Goal: Transaction & Acquisition: Purchase product/service

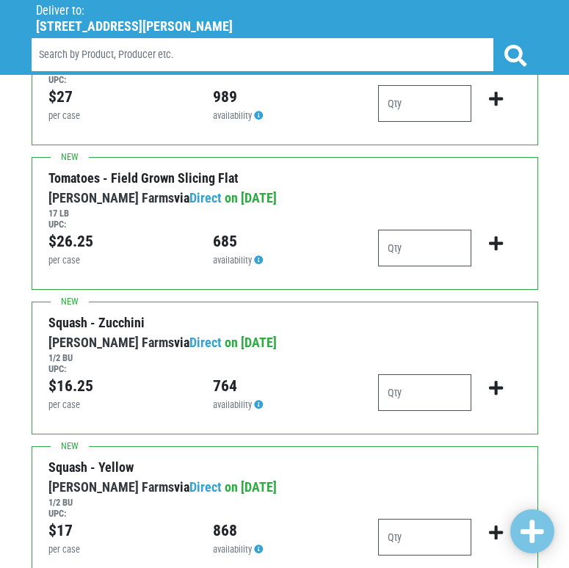
scroll to position [2055, 0]
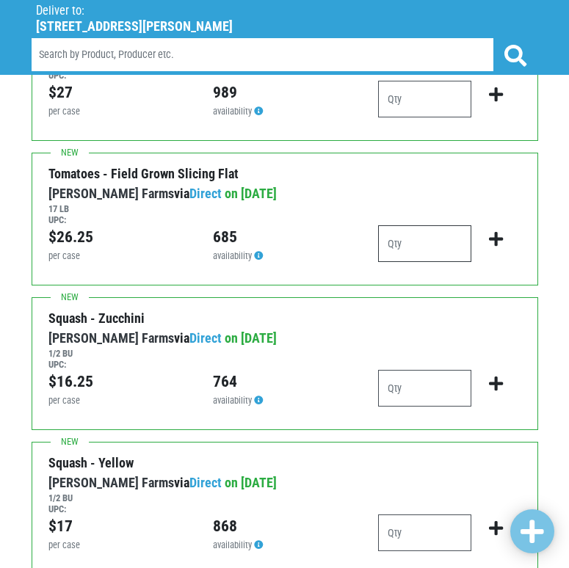
click at [405, 236] on input "number" at bounding box center [425, 243] width 94 height 37
type input "2"
click at [323, 305] on div "Squash - Zucchini 1/2 BU [PERSON_NAME][GEOGRAPHIC_DATA] via Direct on [DATE] 1/…" at bounding box center [285, 363] width 506 height 133
click at [429, 379] on input "number" at bounding box center [425, 388] width 94 height 37
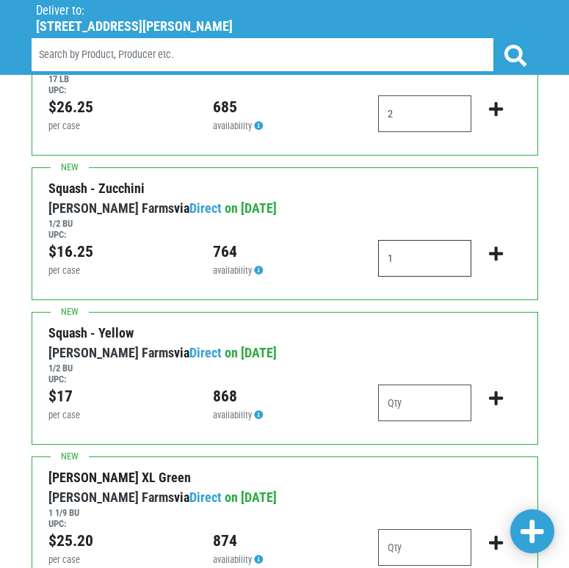
scroll to position [2202, 0]
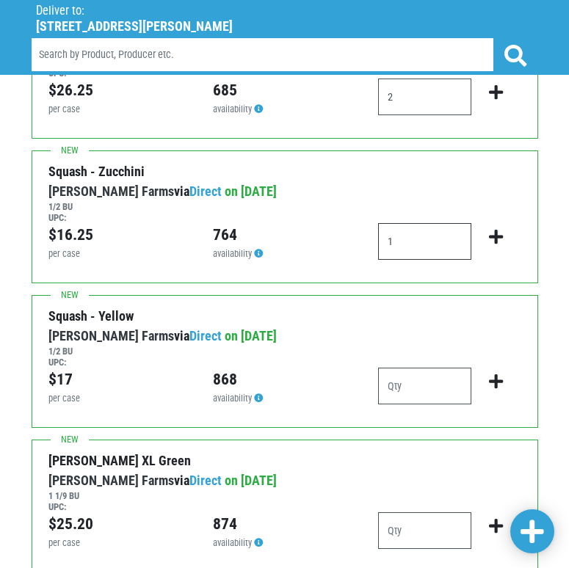
type input "1"
click at [429, 377] on input "number" at bounding box center [425, 386] width 94 height 37
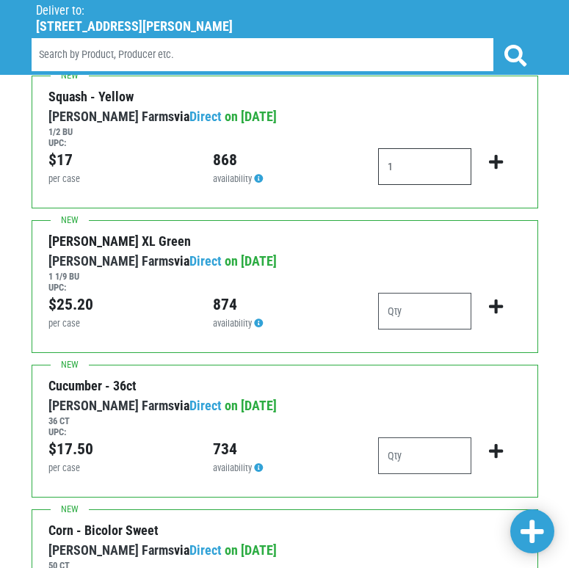
scroll to position [2422, 0]
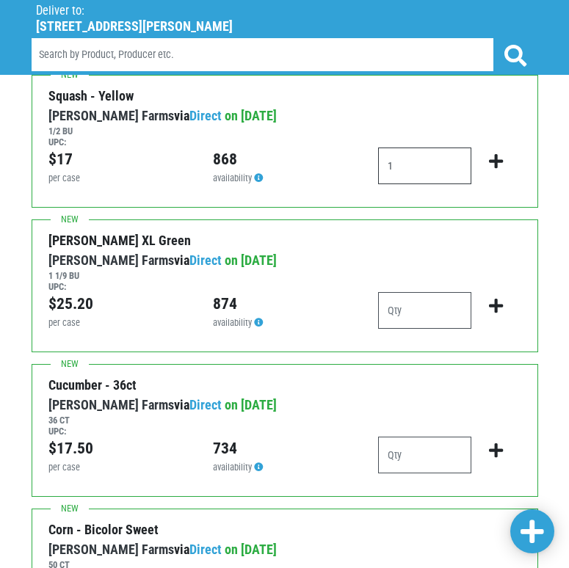
type input "1"
click at [393, 308] on input "number" at bounding box center [425, 310] width 94 height 37
type input "1"
click at [428, 455] on input "number" at bounding box center [425, 455] width 94 height 37
type input "1"
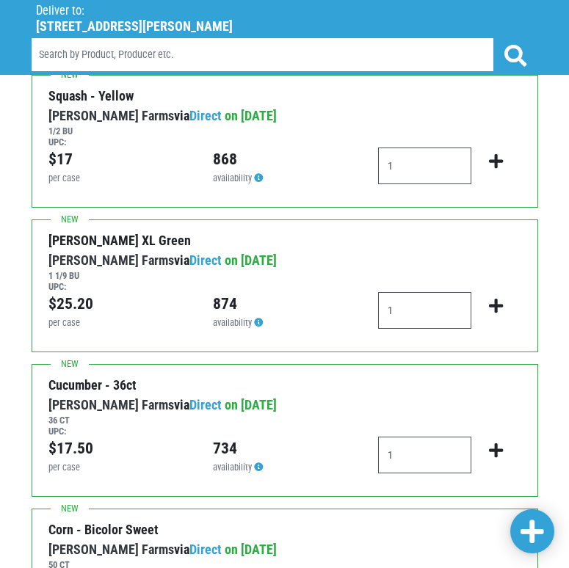
click at [357, 391] on div "Cucumber - 36ct 36 CT" at bounding box center [274, 385] width 452 height 20
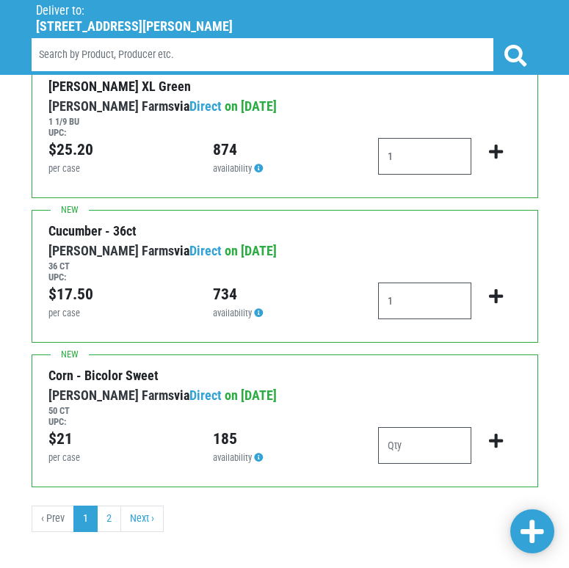
scroll to position [2589, 0]
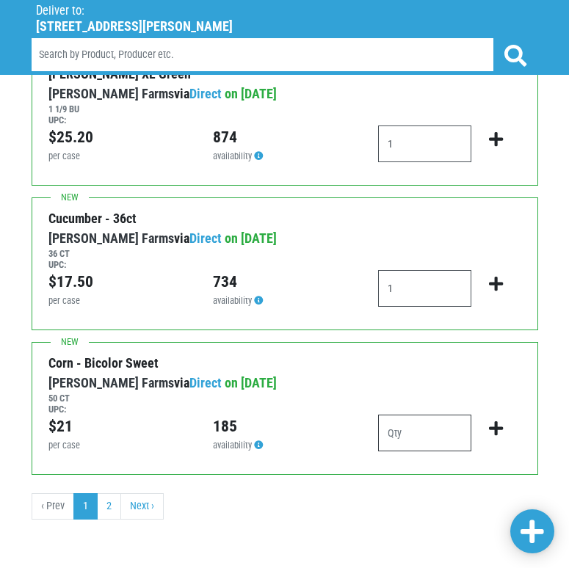
click at [435, 432] on input "number" at bounding box center [425, 433] width 94 height 37
type input "2"
click at [297, 493] on ul "‹ Prev 1 2 Next ›" at bounding box center [285, 506] width 506 height 26
click at [499, 432] on icon "submit" at bounding box center [496, 429] width 14 height 16
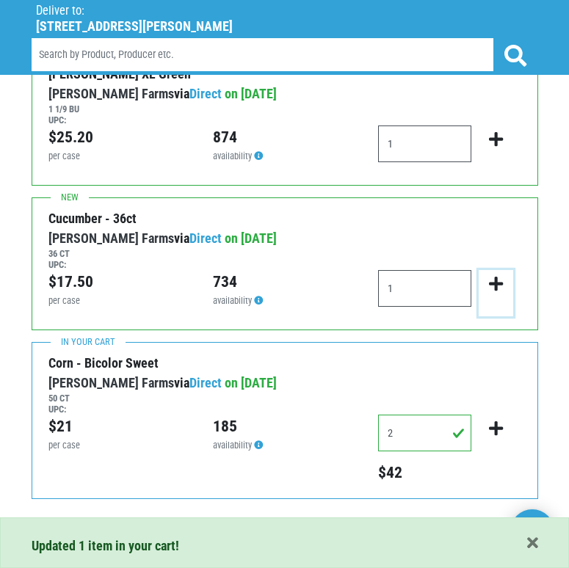
click at [499, 287] on icon "submit" at bounding box center [496, 284] width 14 height 16
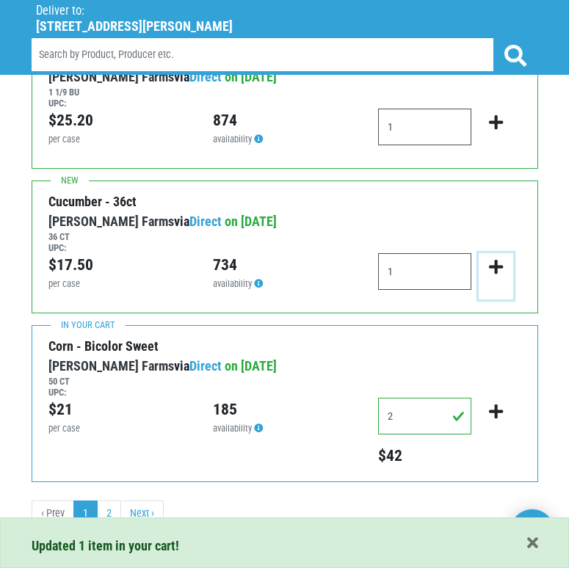
scroll to position [2613, 0]
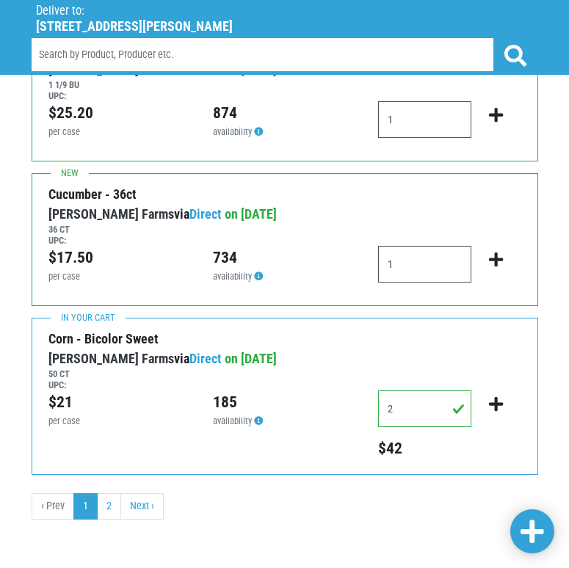
click at [532, 516] on link at bounding box center [532, 531] width 44 height 44
click at [498, 254] on icon "submit" at bounding box center [496, 260] width 14 height 16
click at [499, 114] on icon "submit" at bounding box center [496, 115] width 14 height 16
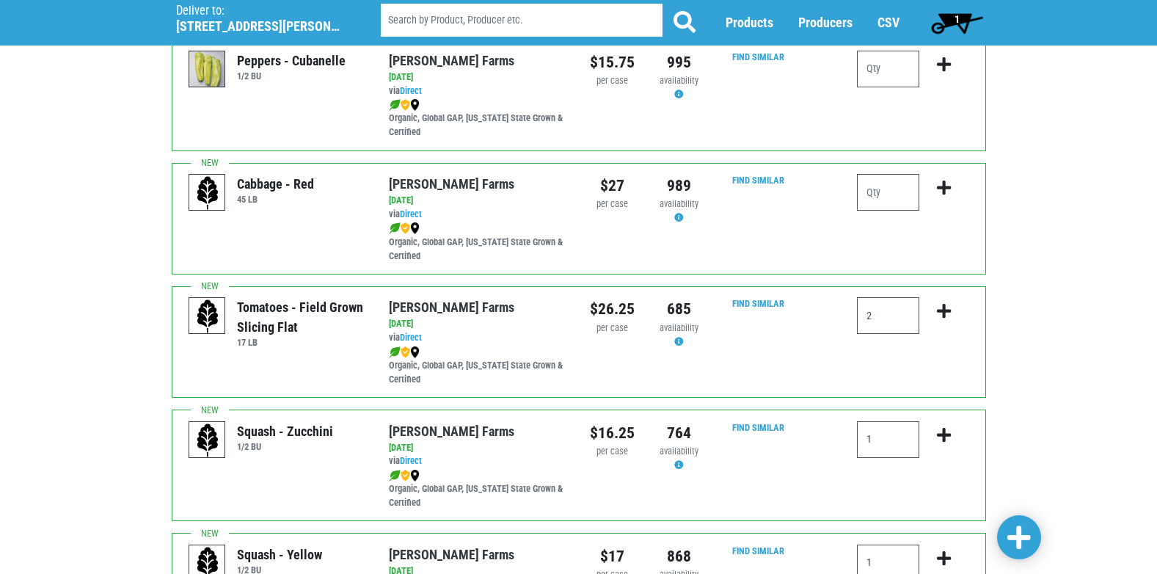
scroll to position [1615, 0]
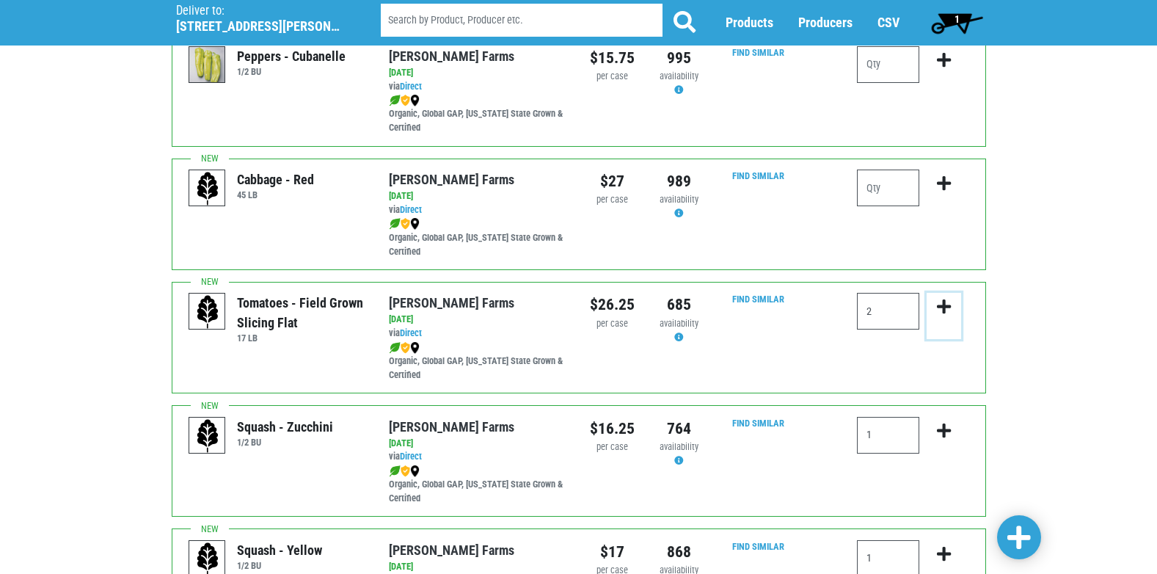
click at [568, 303] on icon "submit" at bounding box center [944, 307] width 14 height 16
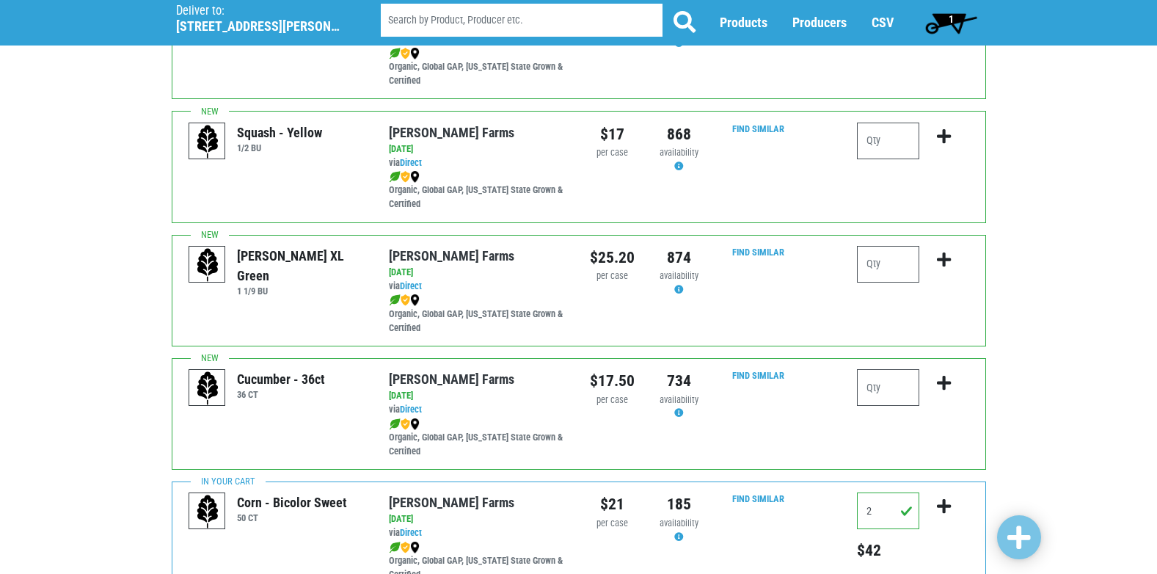
scroll to position [2145, 0]
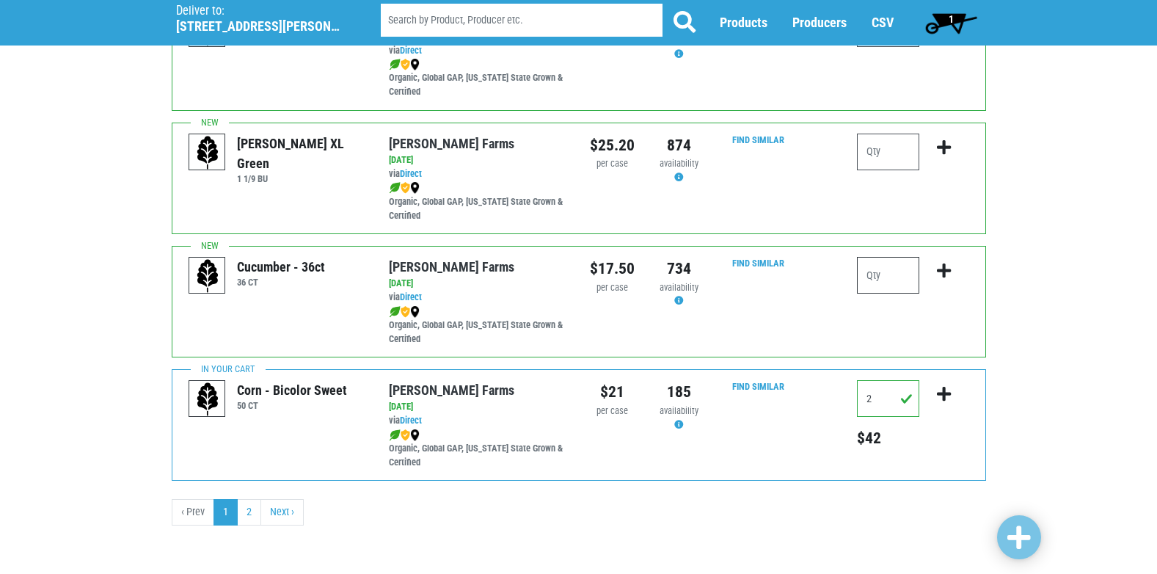
click at [884, 275] on input "number" at bounding box center [888, 275] width 62 height 37
type input "1"
click at [945, 272] on icon "submit" at bounding box center [944, 271] width 14 height 16
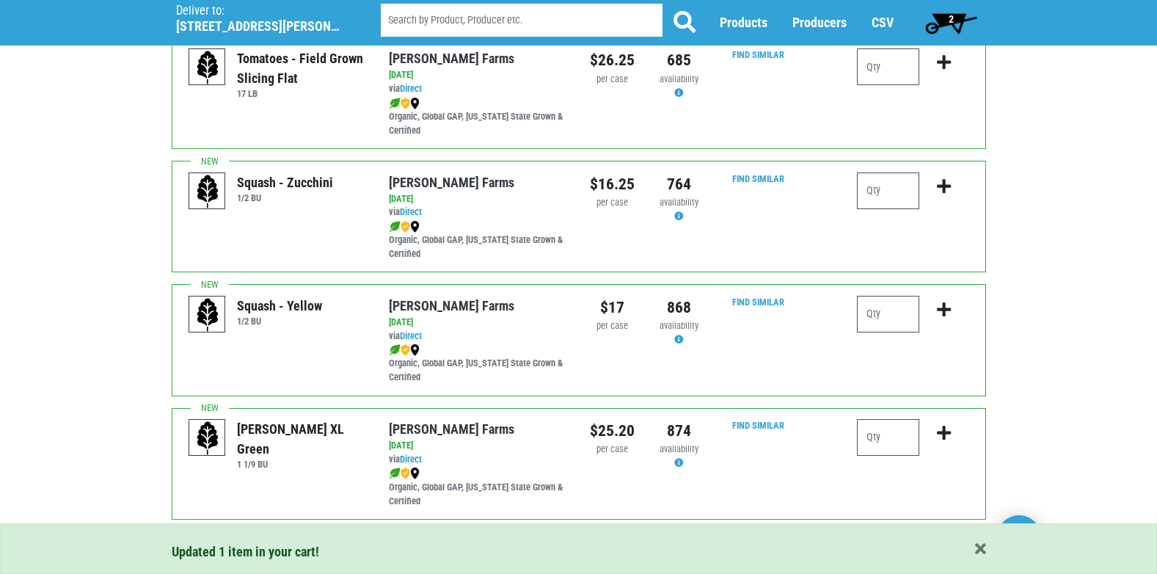
scroll to position [1851, 0]
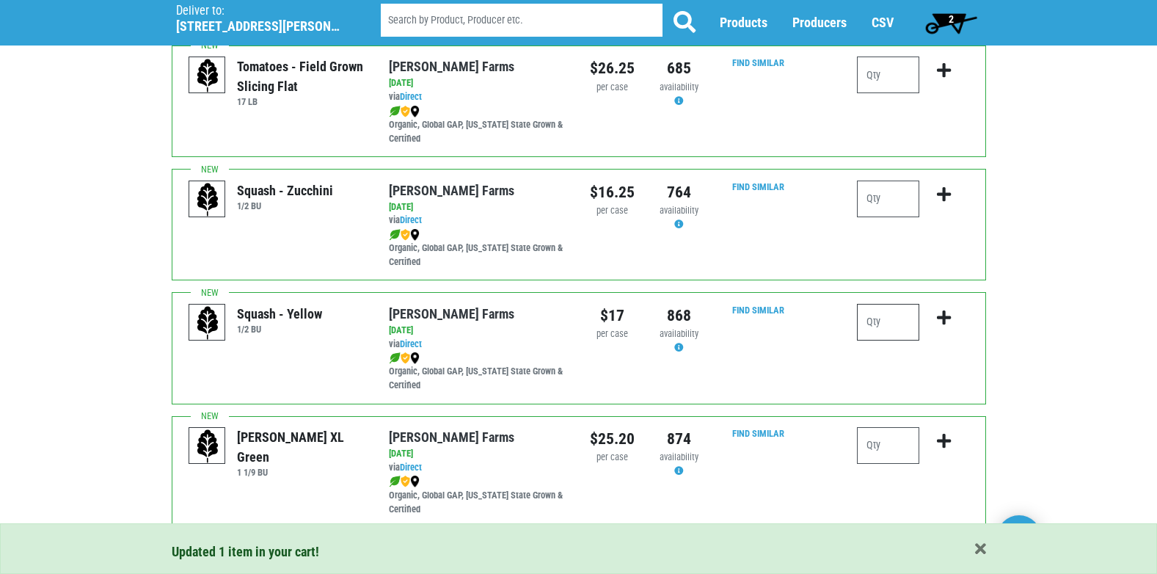
click at [885, 328] on input "number" at bounding box center [888, 322] width 62 height 37
type input "1"
drag, startPoint x: 1019, startPoint y: 323, endPoint x: 1010, endPoint y: 324, distance: 8.8
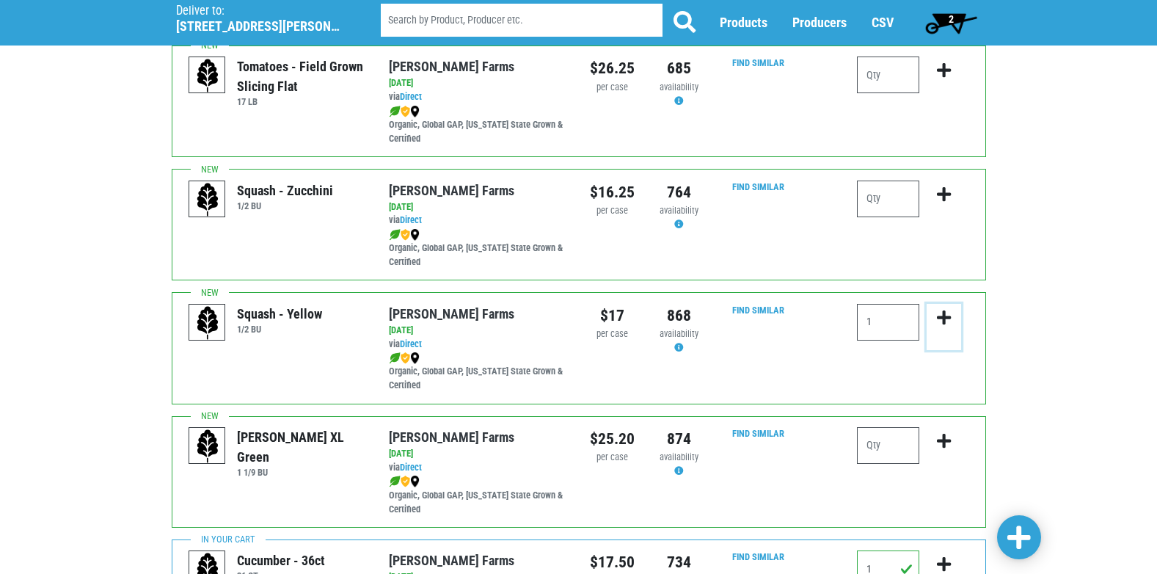
click at [942, 319] on icon "submit" at bounding box center [944, 318] width 14 height 16
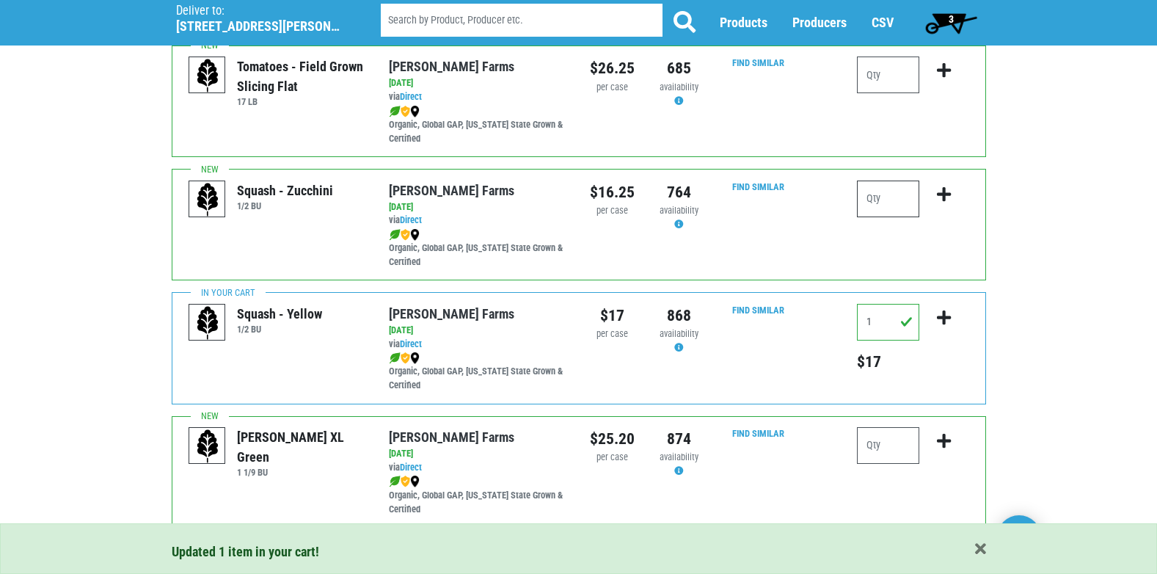
click at [894, 206] on input "number" at bounding box center [888, 199] width 62 height 37
type input "1"
click at [945, 194] on icon "submit" at bounding box center [944, 194] width 14 height 16
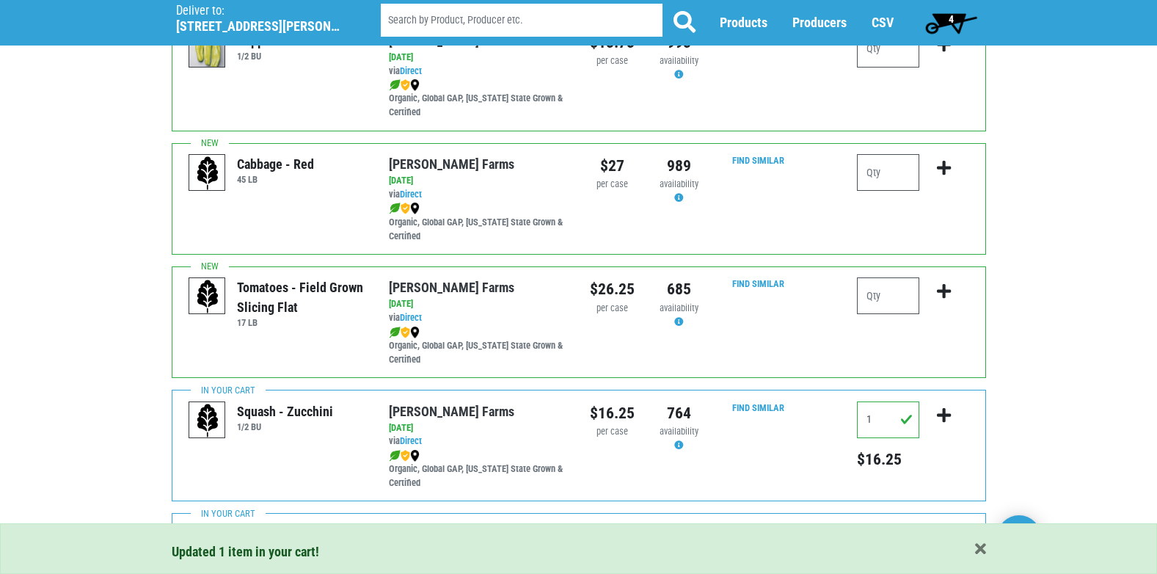
scroll to position [1631, 0]
click at [863, 298] on input "number" at bounding box center [888, 295] width 62 height 37
type input "2"
click at [941, 288] on icon "submit" at bounding box center [944, 291] width 14 height 16
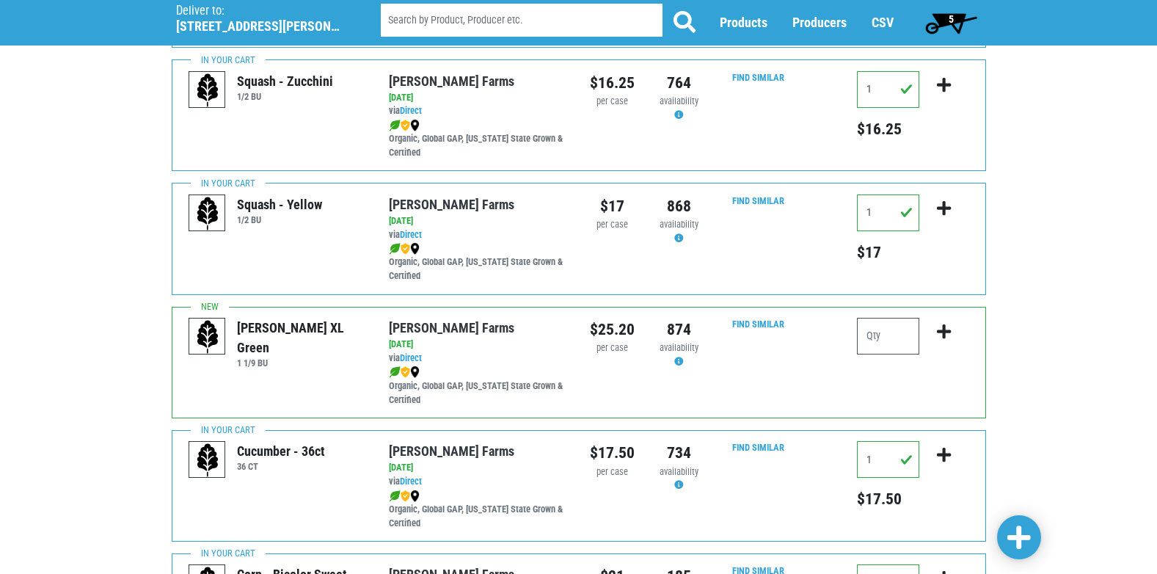
scroll to position [2145, 0]
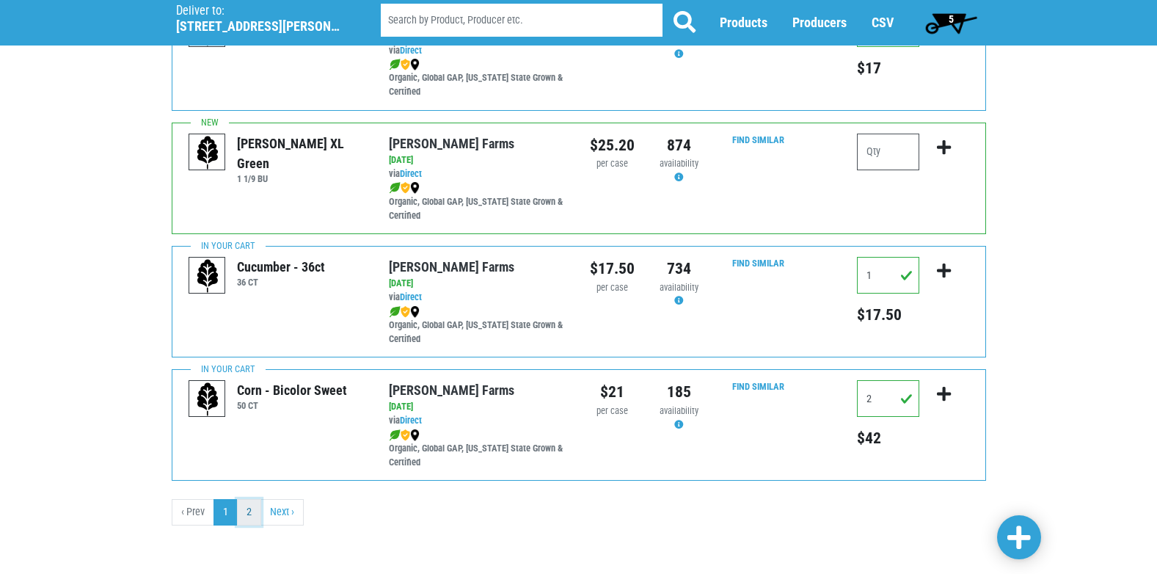
click at [254, 517] on link "2" at bounding box center [249, 512] width 24 height 26
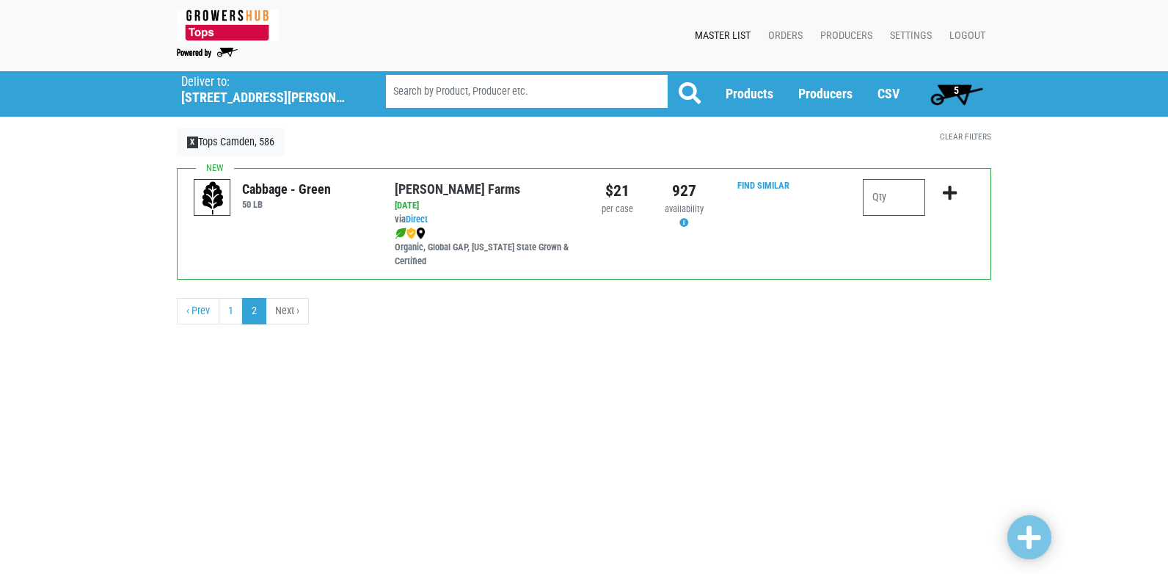
click at [959, 87] on span "5" at bounding box center [956, 93] width 65 height 29
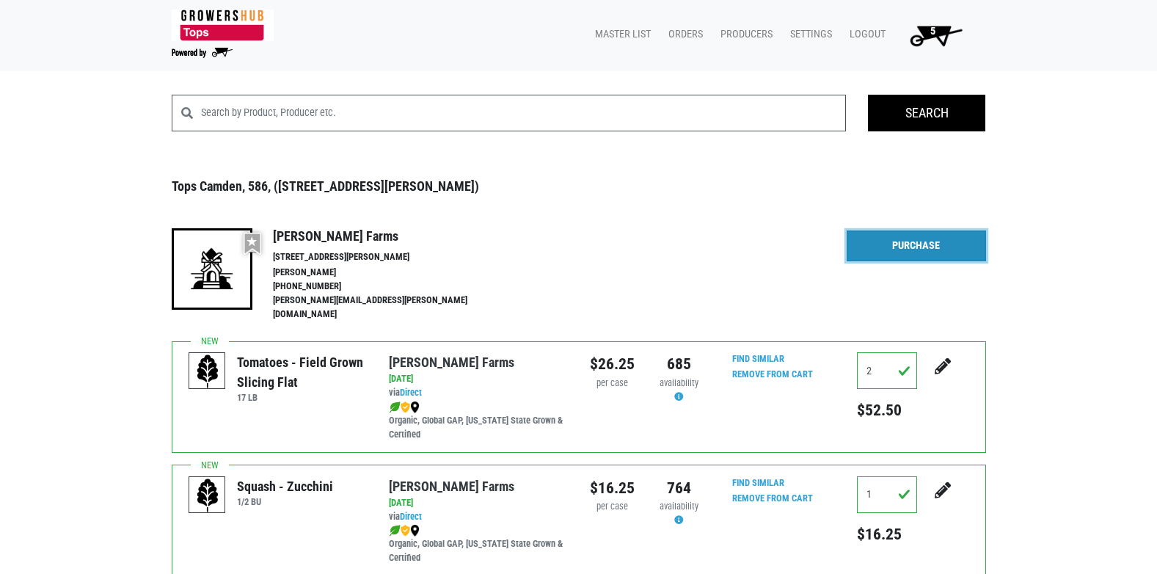
click at [915, 240] on link "Purchase" at bounding box center [916, 245] width 139 height 31
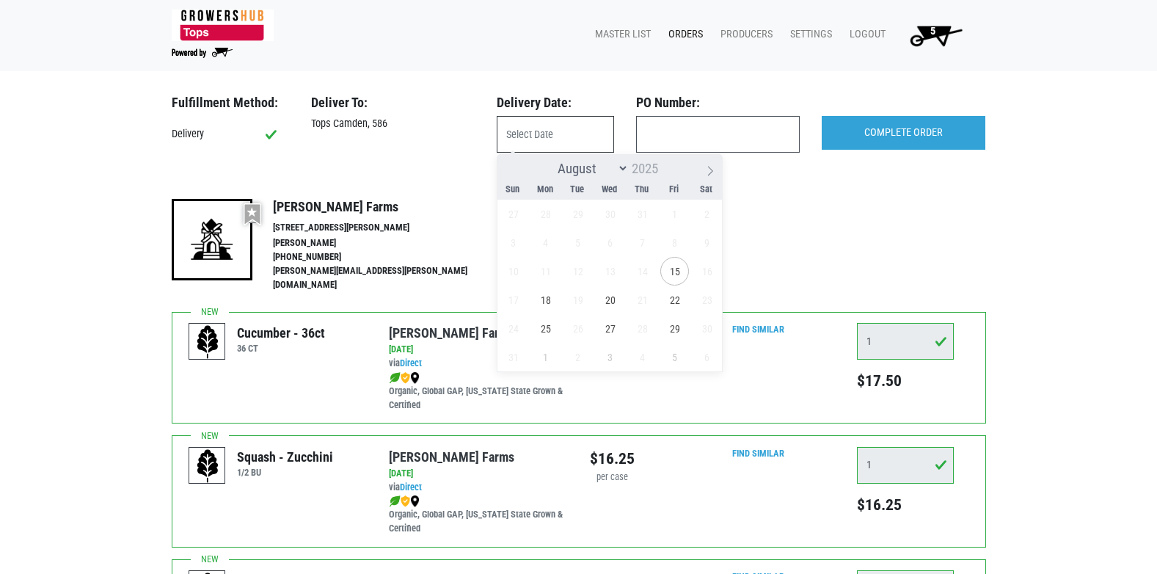
click at [530, 134] on input "text" at bounding box center [555, 134] width 117 height 37
click at [545, 298] on span "18" at bounding box center [545, 300] width 29 height 29
type input "2025-08-18"
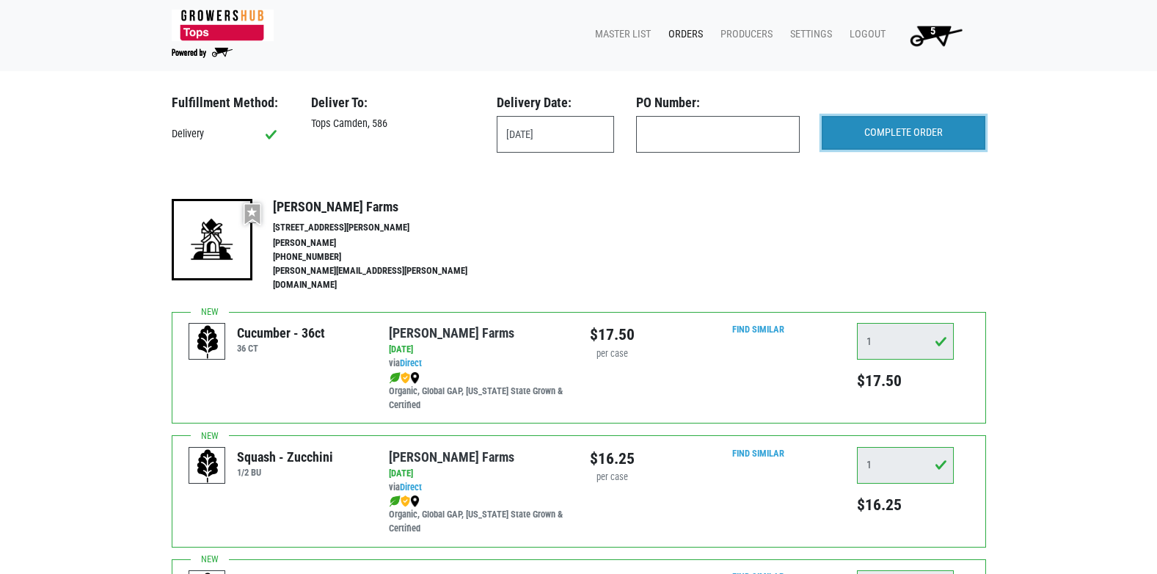
click at [909, 134] on input "COMPLETE ORDER" at bounding box center [904, 133] width 164 height 34
click at [679, 31] on link "Orders" at bounding box center [683, 35] width 52 height 28
